Goal: Information Seeking & Learning: Learn about a topic

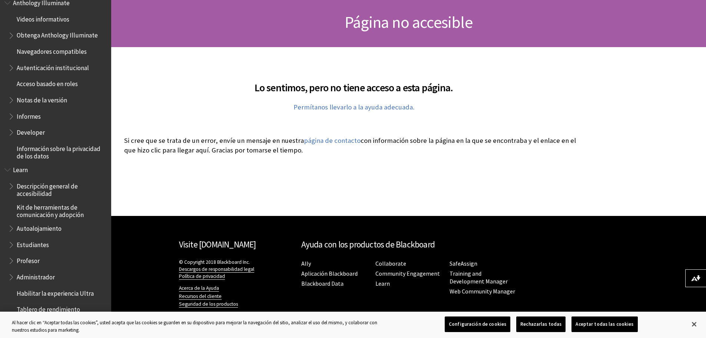
scroll to position [408, 0]
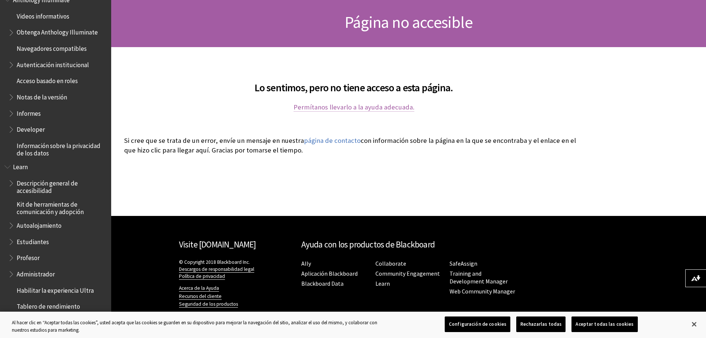
click at [327, 107] on link "Permítanos llevarlo a la ayuda adecuada." at bounding box center [354, 107] width 121 height 9
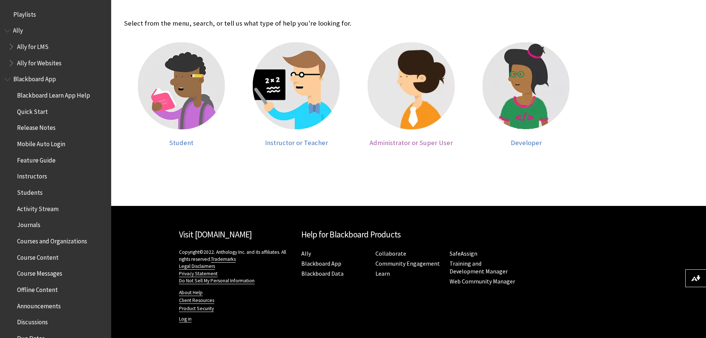
scroll to position [163, 0]
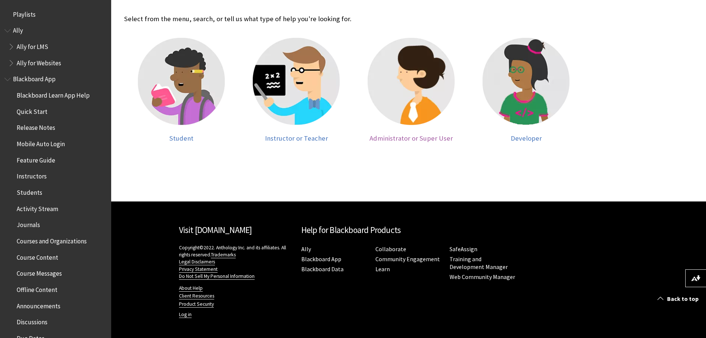
click at [401, 77] on img at bounding box center [411, 81] width 87 height 87
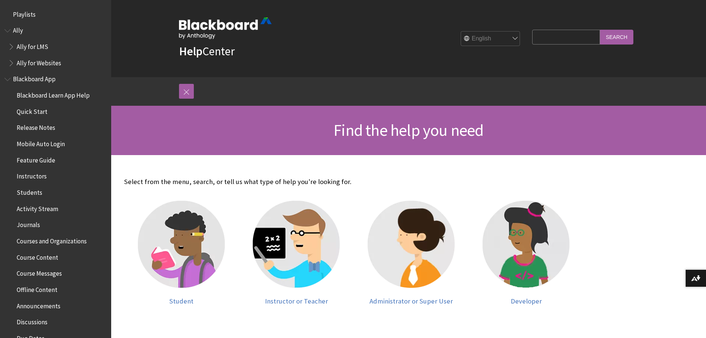
scroll to position [163, 0]
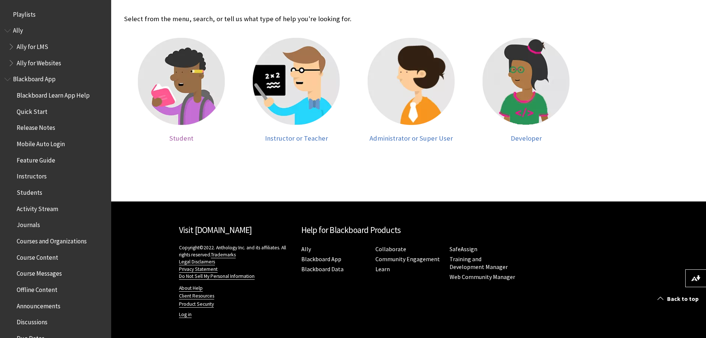
click at [176, 98] on img at bounding box center [181, 81] width 87 height 87
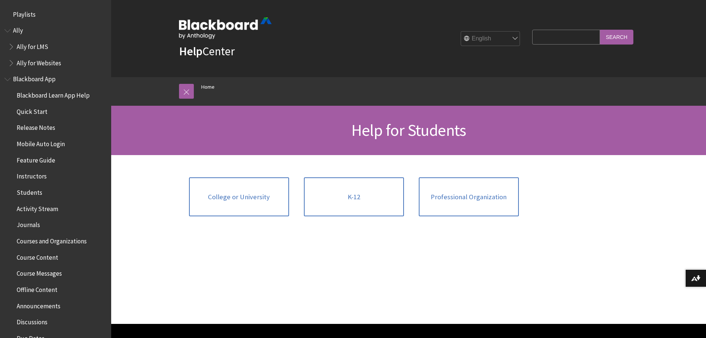
click at [511, 39] on select "English عربية Català Cymraeg Deutsch Español Suomi Français עברית Italiano 日本語 …" at bounding box center [490, 39] width 59 height 15
select select "/es-es/Filter/Student"
click at [461, 32] on select "English عربية Català Cymraeg Deutsch Español Suomi Français עברית Italiano 日本語 …" at bounding box center [490, 39] width 59 height 15
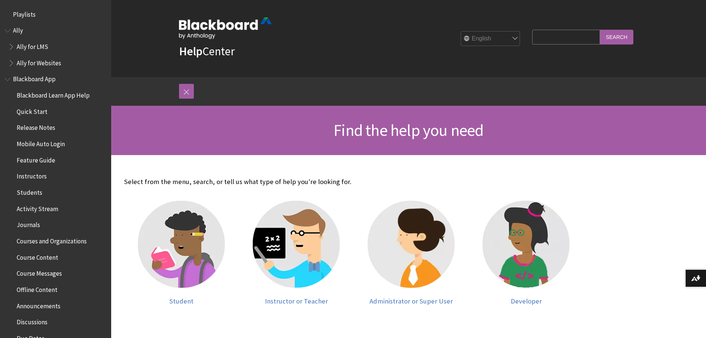
click at [508, 35] on select "English عربية Català Cymraeg Deutsch Español Suomi Français עברית Italiano 日本語 …" at bounding box center [490, 39] width 59 height 15
select select "/es-es"
click at [461, 32] on select "English عربية Català Cymraeg Deutsch Español Suomi Français עברית Italiano 日本語 …" at bounding box center [490, 39] width 59 height 15
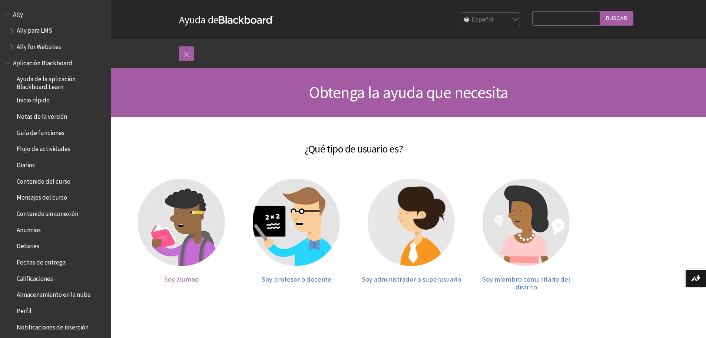
click at [181, 228] on img at bounding box center [181, 222] width 87 height 87
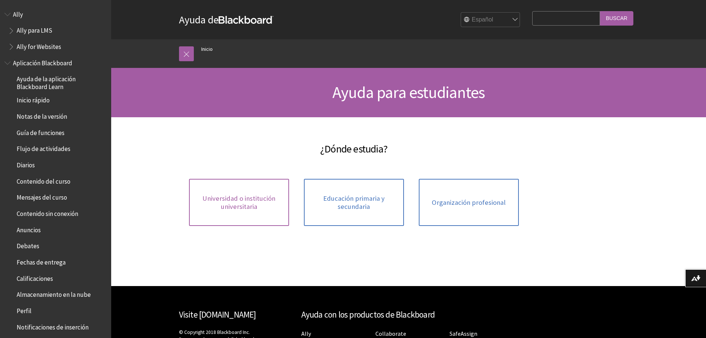
click at [240, 209] on span "Universidad o institución universitaria" at bounding box center [238, 202] width 91 height 16
